Goal: Task Accomplishment & Management: Manage account settings

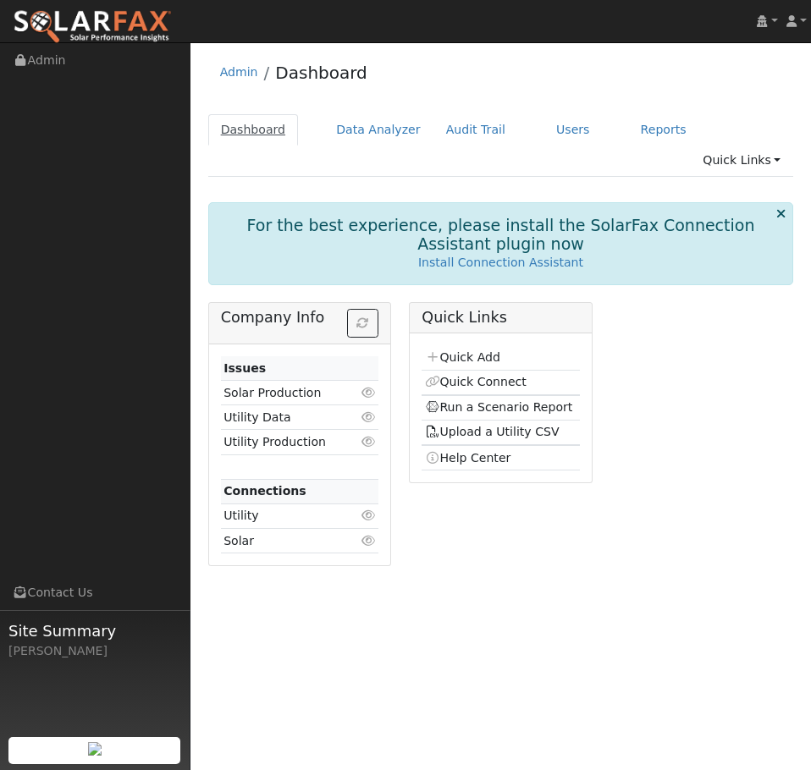
click at [247, 124] on link "Dashboard" at bounding box center [253, 129] width 91 height 31
click at [553, 129] on link "Users" at bounding box center [572, 129] width 59 height 31
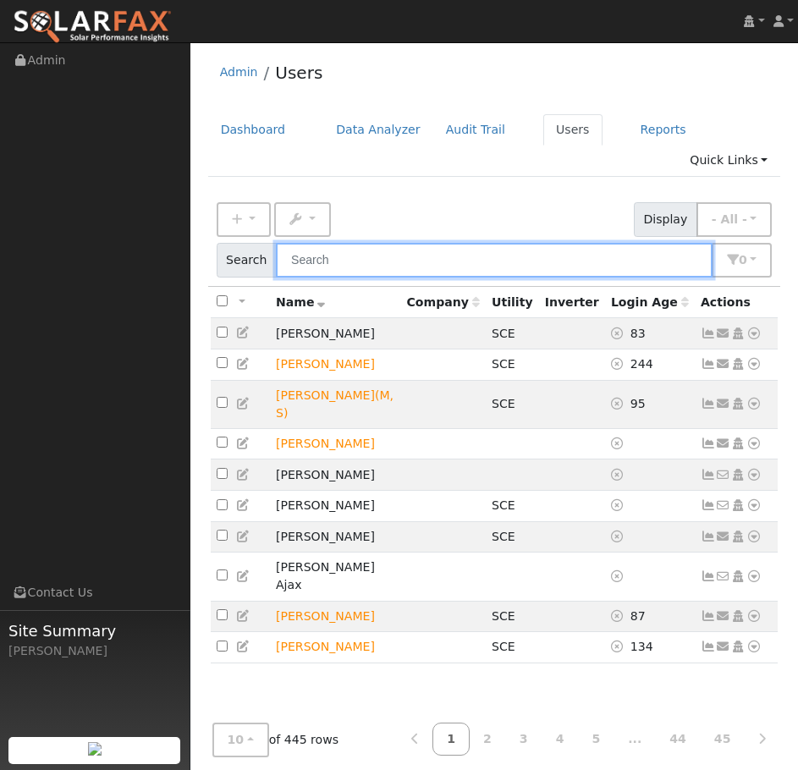
click at [505, 243] on input "text" at bounding box center [494, 260] width 437 height 35
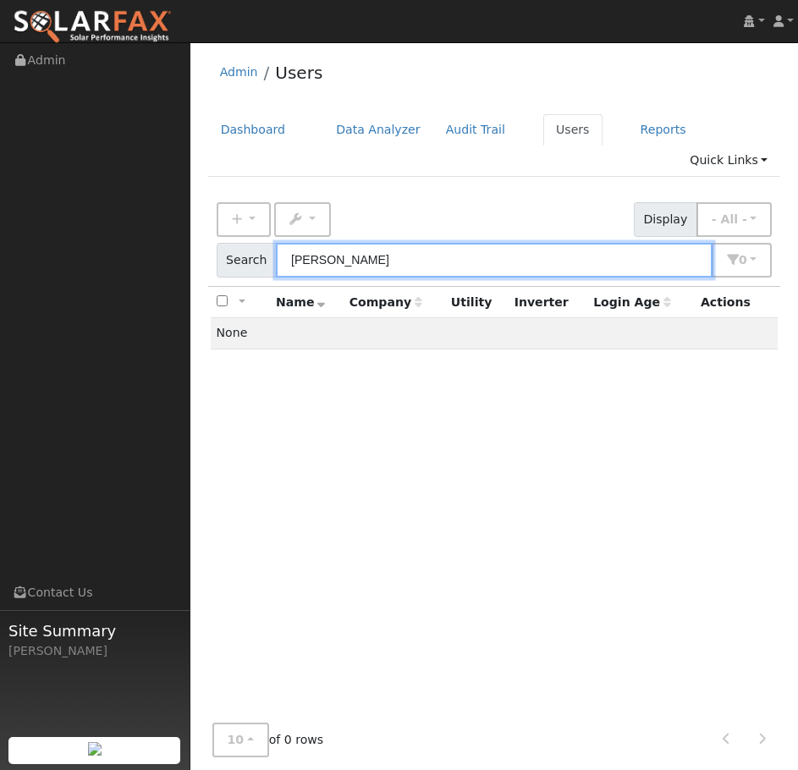
type input "armando"
